Goal: Information Seeking & Learning: Learn about a topic

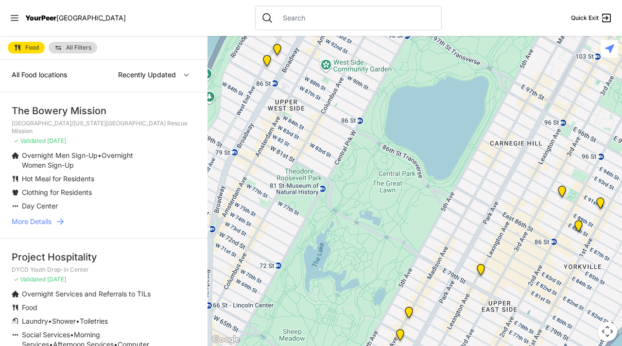
scroll to position [4, 0]
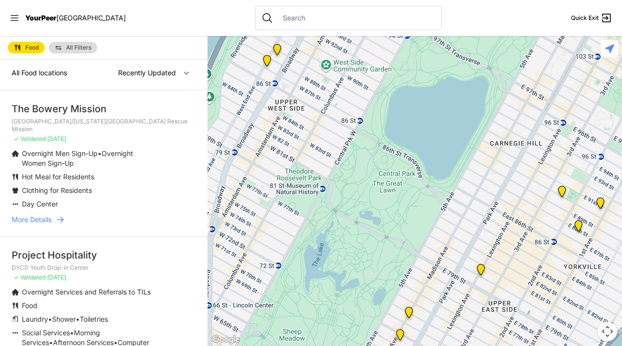
click at [124, 186] on li "Clothing for Residents" at bounding box center [84, 191] width 145 height 10
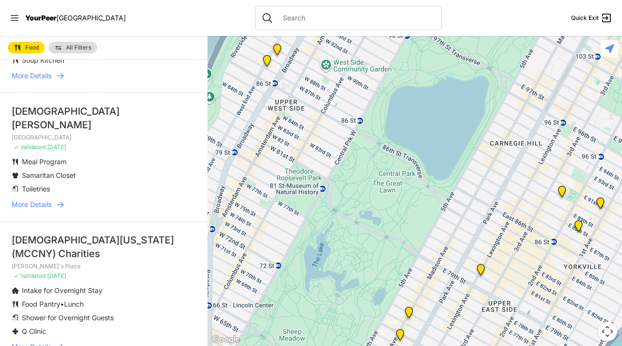
scroll to position [500, 0]
drag, startPoint x: 10, startPoint y: 219, endPoint x: 174, endPoint y: 228, distance: 164.1
click at [174, 228] on li "[DEMOGRAPHIC_DATA] of [US_STATE] (MCCNY) Charities [PERSON_NAME]'s Place ✓ Vali…" at bounding box center [104, 292] width 208 height 142
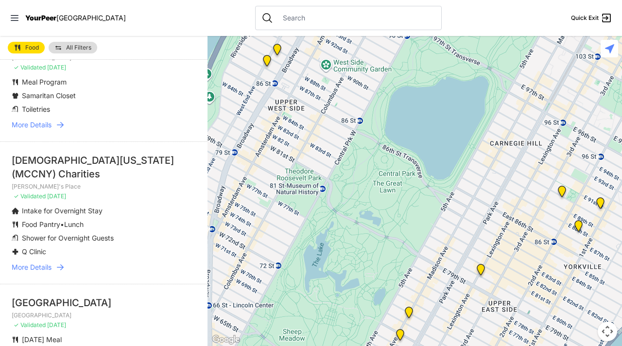
scroll to position [708, 0]
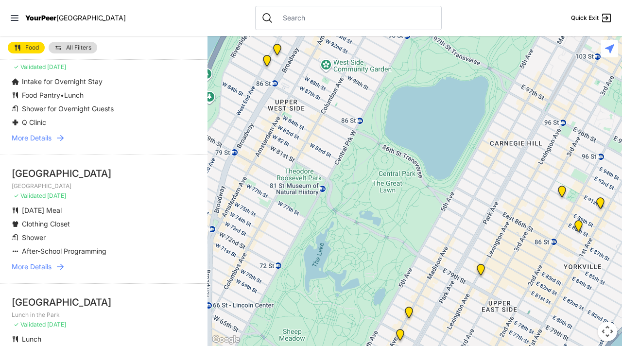
drag, startPoint x: 4, startPoint y: 147, endPoint x: 112, endPoint y: 175, distance: 111.7
click at [112, 175] on li "Graffiti Church Manhattan ✓ Validated [DATE] [DATE] Meal Clothing Closet Shower…" at bounding box center [104, 219] width 208 height 129
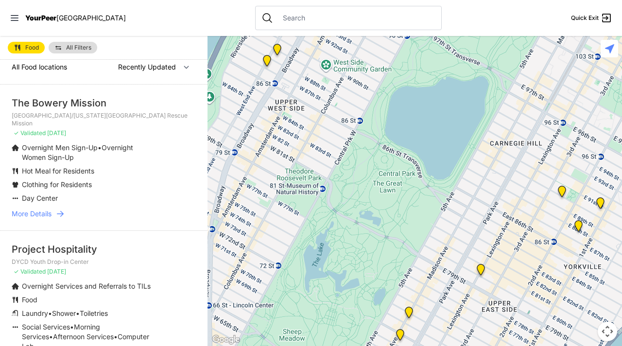
scroll to position [0, 0]
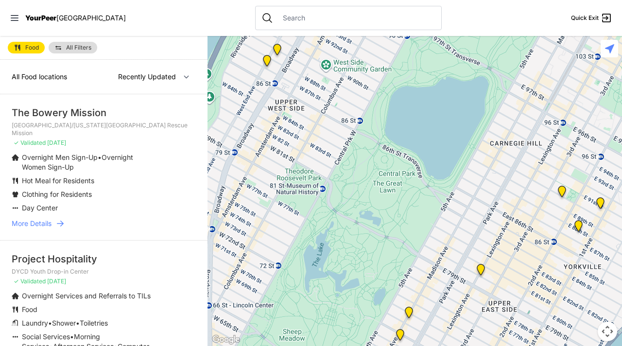
click at [301, 23] on div at bounding box center [348, 18] width 187 height 24
click at [72, 47] on span "All Filters" at bounding box center [78, 48] width 25 height 6
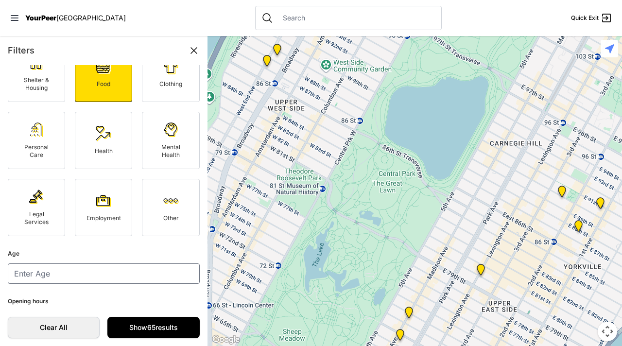
scroll to position [52, 0]
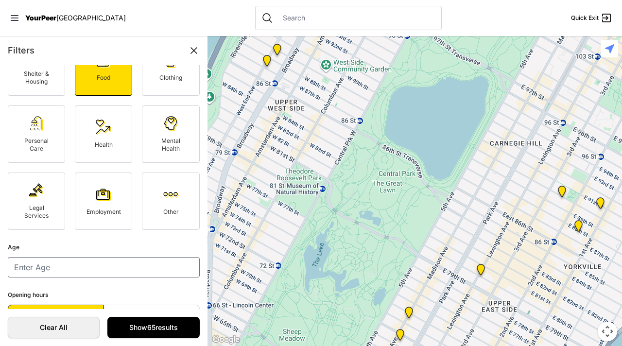
click at [66, 256] on fieldset "Age" at bounding box center [104, 260] width 192 height 36
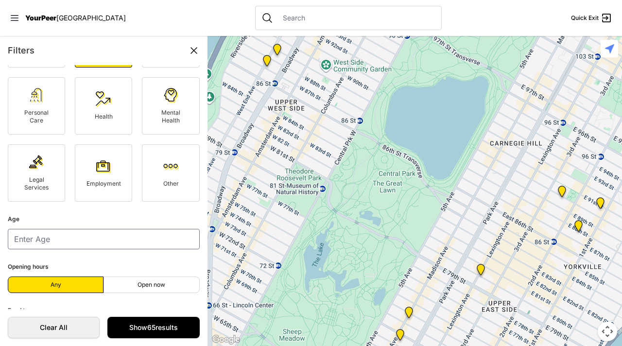
scroll to position [118, 0]
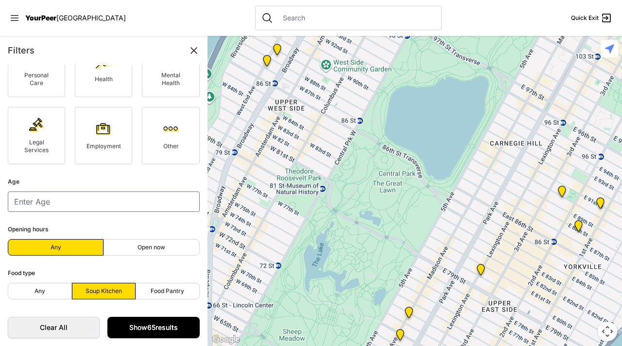
click at [160, 321] on link "Show 65 results" at bounding box center [153, 327] width 92 height 21
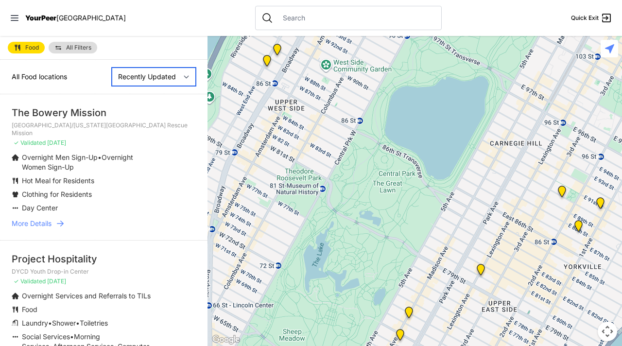
click at [139, 82] on select "Nearby Recently Updated Most Services" at bounding box center [154, 77] width 84 height 18
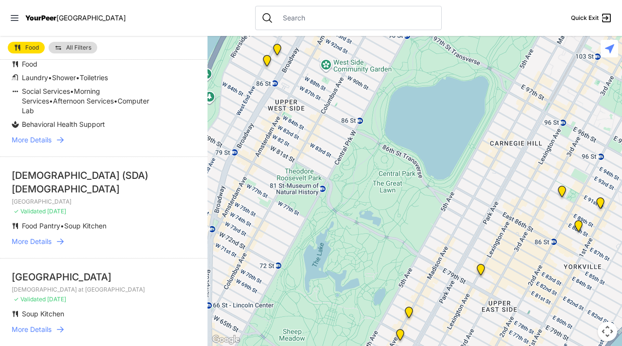
scroll to position [285, 0]
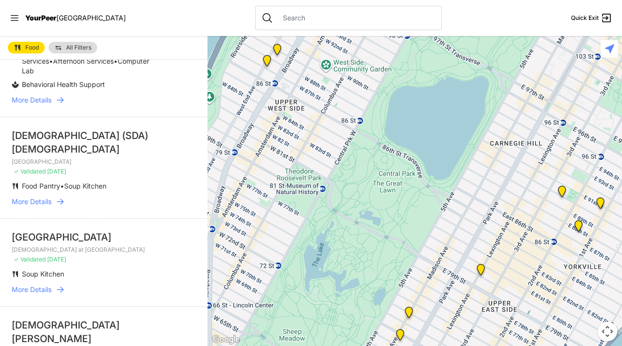
click at [33, 197] on span "More Details" at bounding box center [32, 202] width 40 height 10
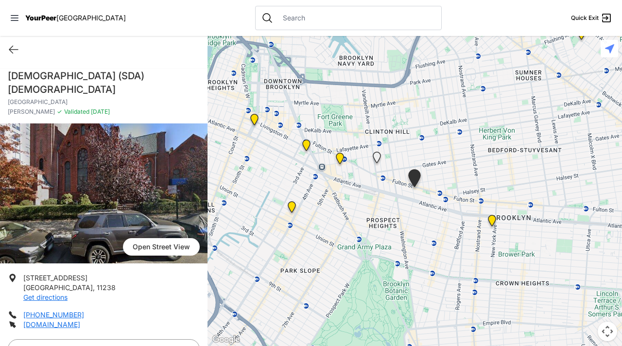
select select "recentlyUpdated"
